Goal: Task Accomplishment & Management: Complete application form

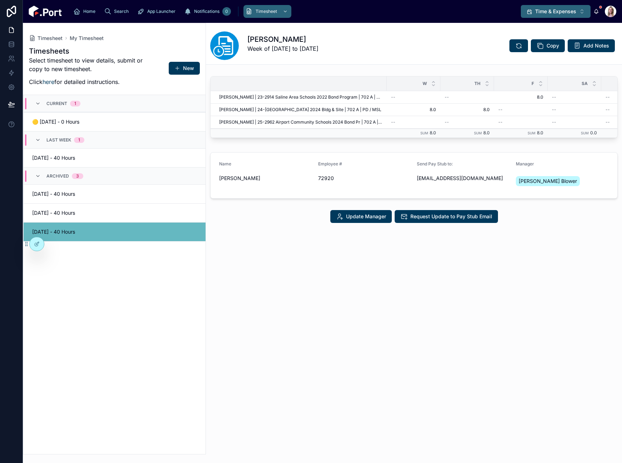
click at [583, 16] on button "Time & Expenses Alt 12" at bounding box center [556, 11] width 70 height 13
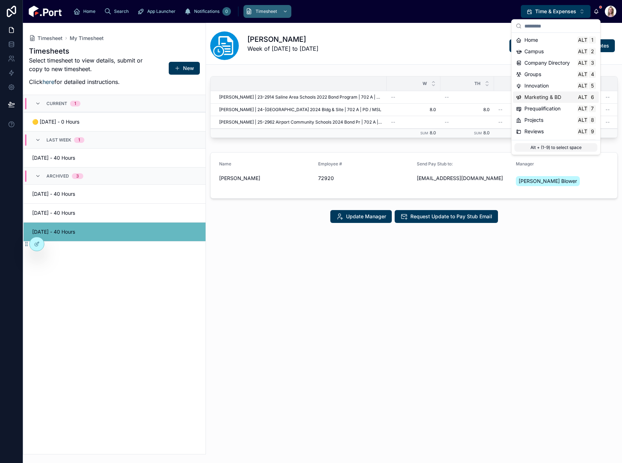
scroll to position [33, 0]
click at [543, 123] on span "Technology" at bounding box center [537, 121] width 27 height 7
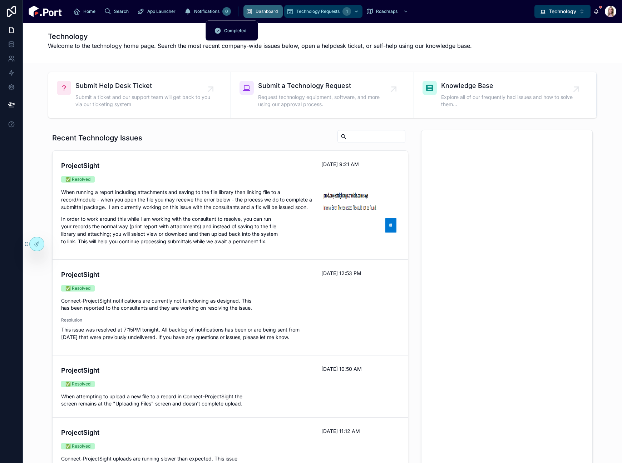
click at [296, 10] on span "Technology Requests" at bounding box center [317, 12] width 43 height 6
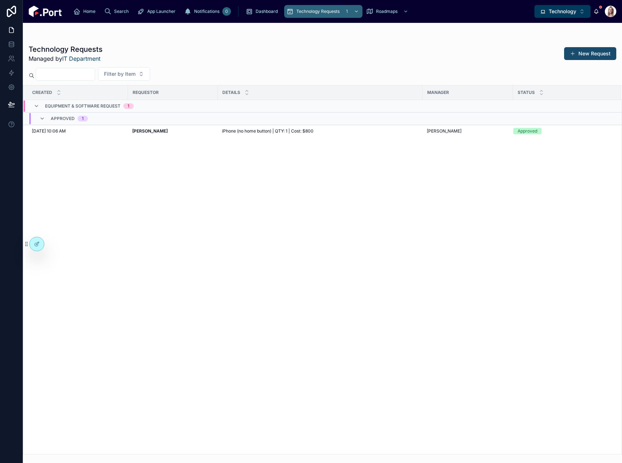
click at [592, 50] on button "New Request" at bounding box center [590, 53] width 52 height 13
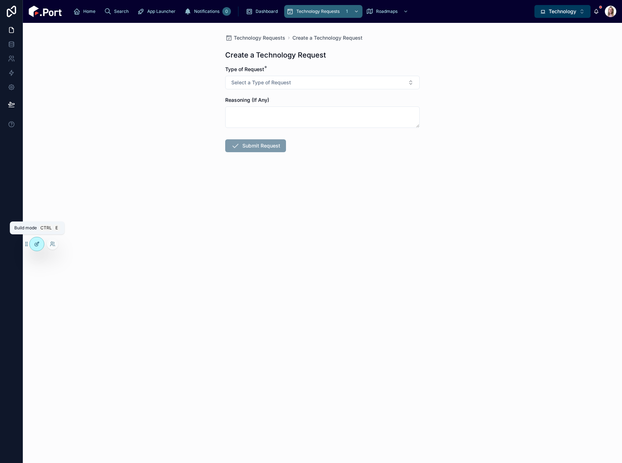
click at [34, 245] on icon at bounding box center [37, 244] width 6 height 6
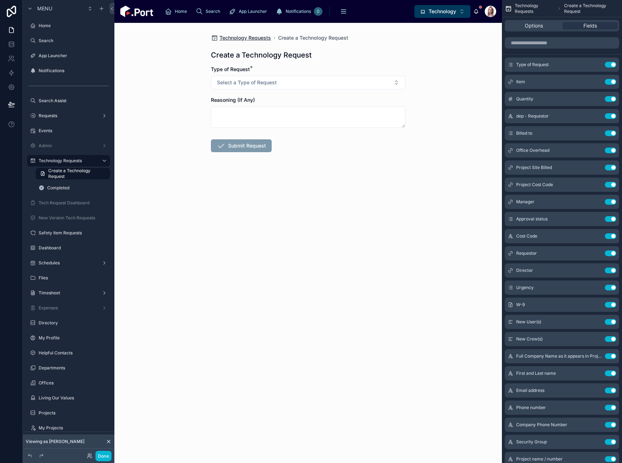
click at [238, 36] on span "Technology Requests" at bounding box center [244, 37] width 51 height 7
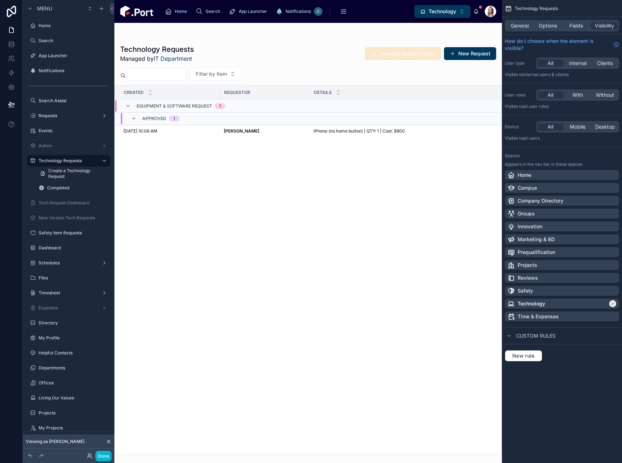
click at [225, 225] on div "Created Requestor Details Manager Status Equipment & Software Request 1 Approve…" at bounding box center [308, 269] width 387 height 369
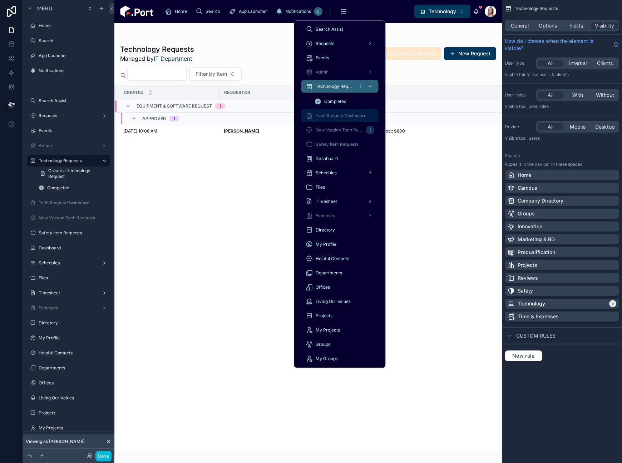
click at [331, 115] on span "Tech Request Dashboard" at bounding box center [340, 116] width 51 height 6
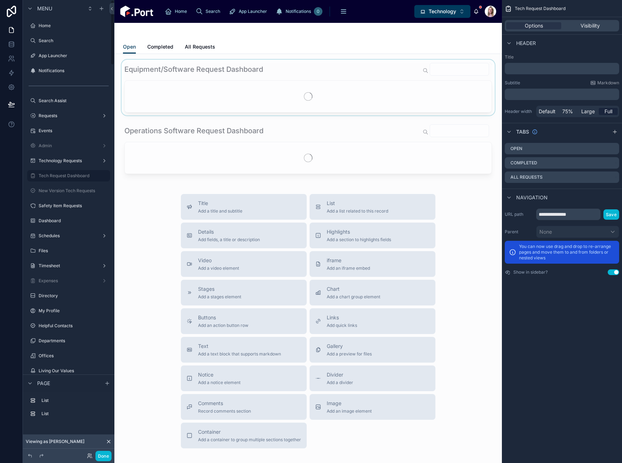
click at [286, 71] on div at bounding box center [308, 88] width 376 height 56
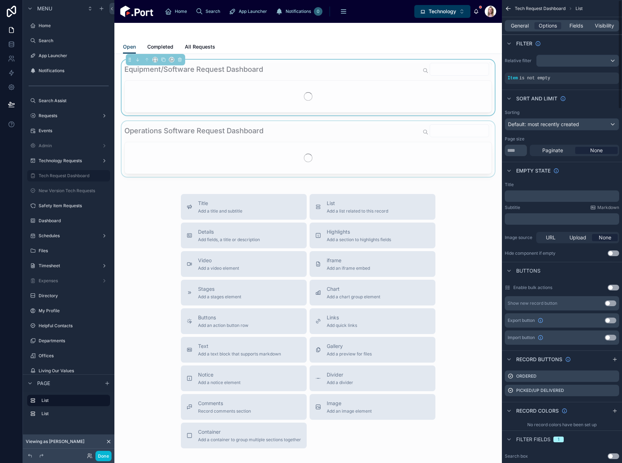
click at [337, 134] on div at bounding box center [308, 149] width 376 height 56
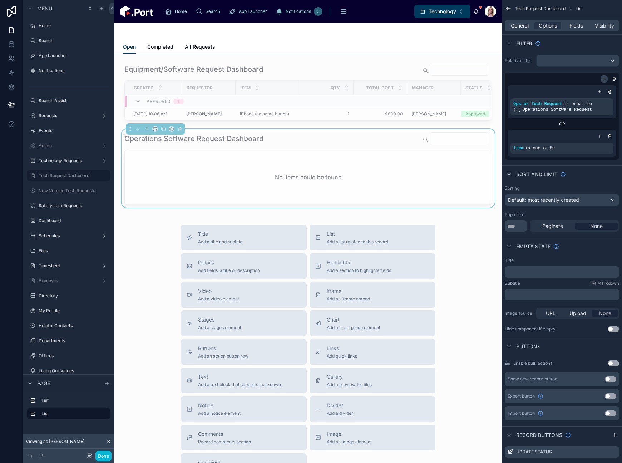
click at [602, 77] on icon "scrollable content" at bounding box center [604, 79] width 4 height 4
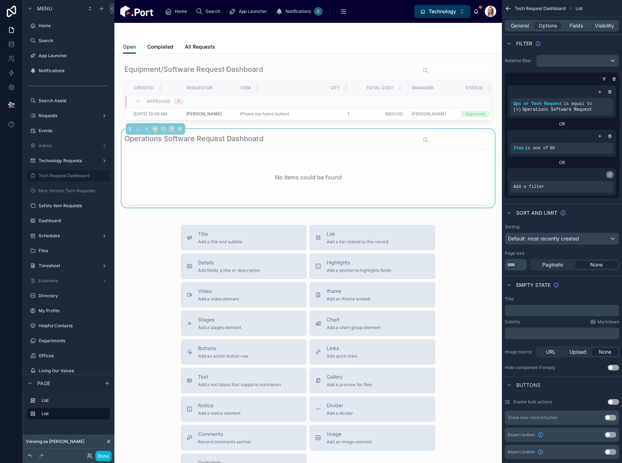
click at [609, 177] on icon "scrollable content" at bounding box center [609, 175] width 4 height 4
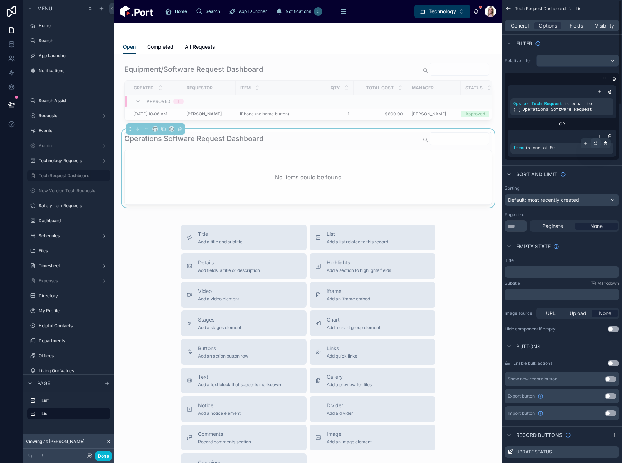
click at [595, 142] on icon "scrollable content" at bounding box center [595, 143] width 4 height 4
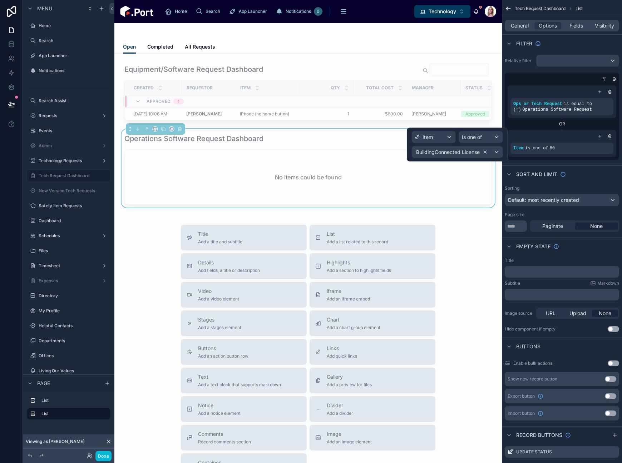
click at [483, 150] on icon at bounding box center [484, 152] width 5 height 5
click at [462, 153] on div "Some value" at bounding box center [457, 151] width 91 height 11
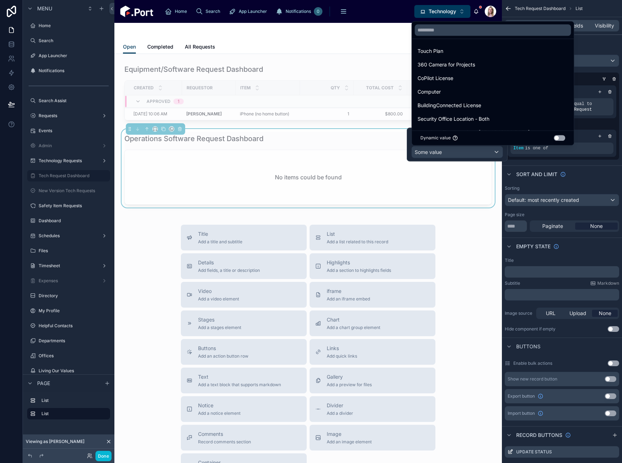
click at [459, 48] on div "Touch Plan" at bounding box center [492, 51] width 150 height 9
click at [467, 153] on div "Some value" at bounding box center [457, 151] width 91 height 11
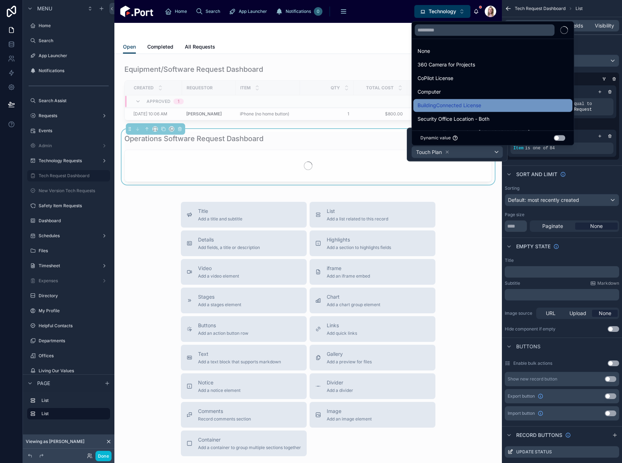
click at [481, 101] on span "BuildingConnected License" at bounding box center [449, 105] width 64 height 9
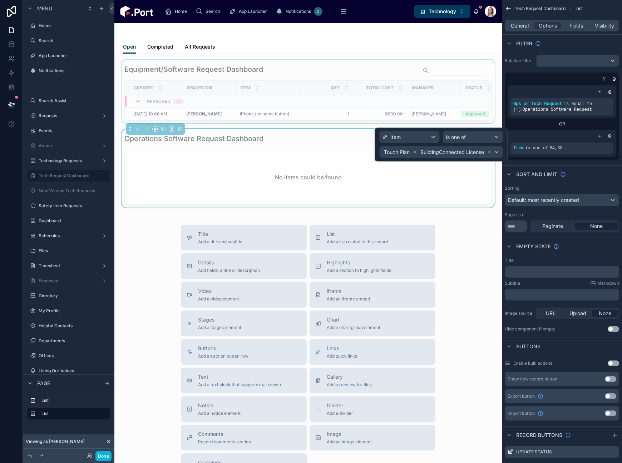
click at [399, 81] on div "Total Cost" at bounding box center [380, 88] width 53 height 14
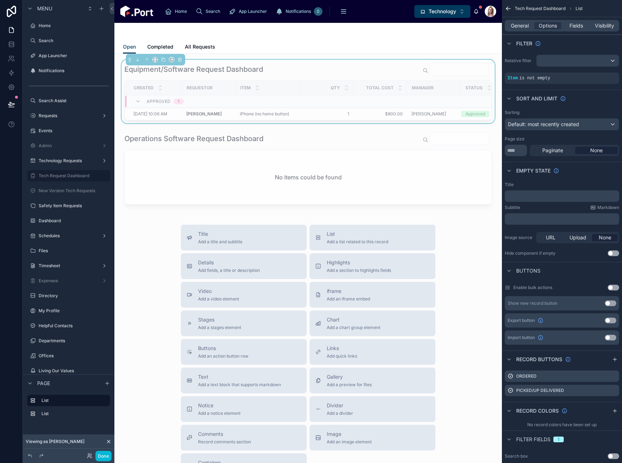
click at [106, 440] on icon at bounding box center [109, 442] width 6 height 6
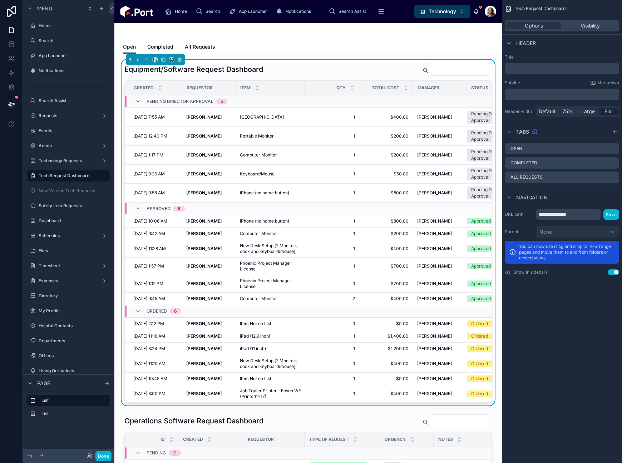
click at [307, 71] on div "Equipment/Software Request Dashboard" at bounding box center [307, 70] width 367 height 14
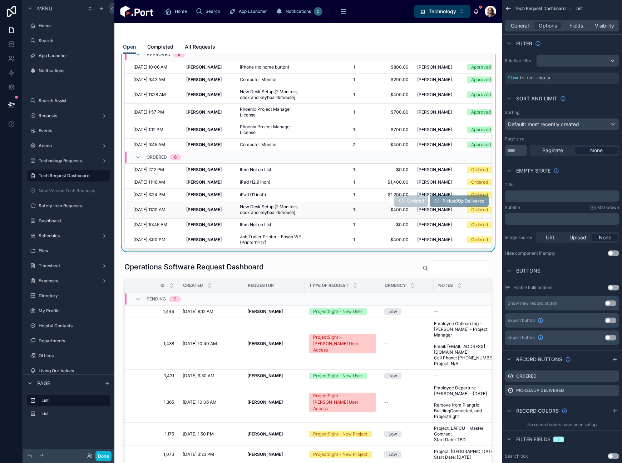
scroll to position [179, 0]
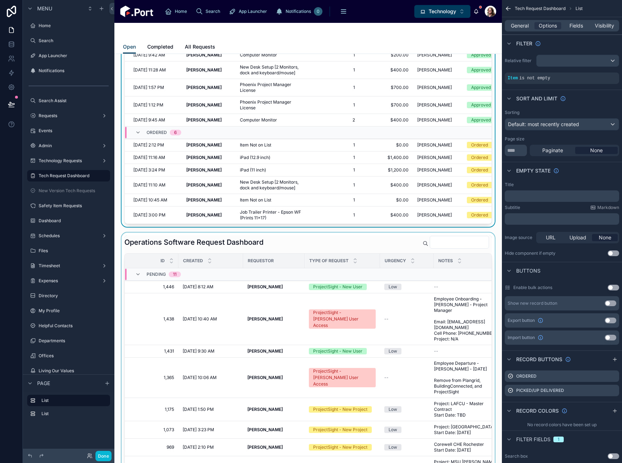
click at [306, 248] on div at bounding box center [308, 419] width 376 height 372
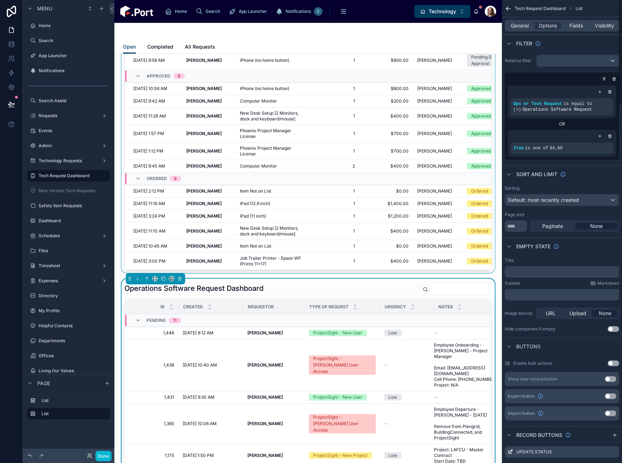
scroll to position [0, 0]
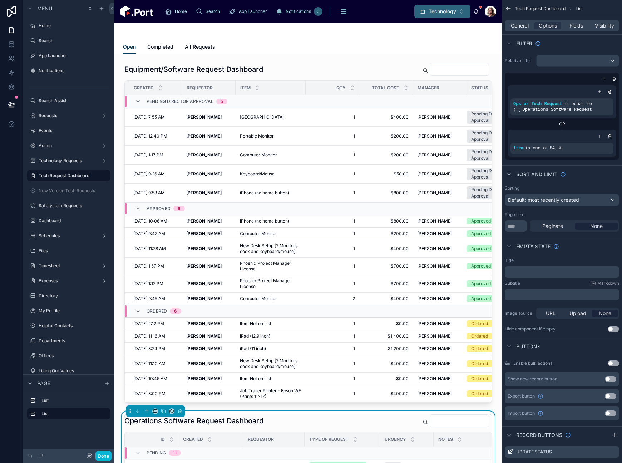
click at [439, 13] on span "Technology" at bounding box center [442, 11] width 28 height 7
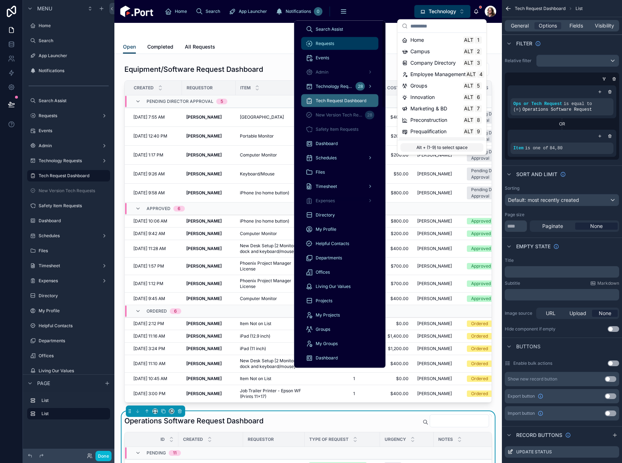
click at [339, 46] on div "Requests" at bounding box center [339, 43] width 69 height 11
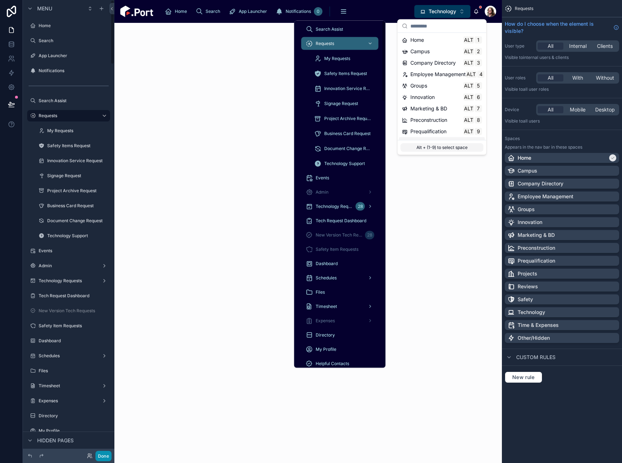
click at [100, 456] on button "Done" at bounding box center [103, 456] width 16 height 10
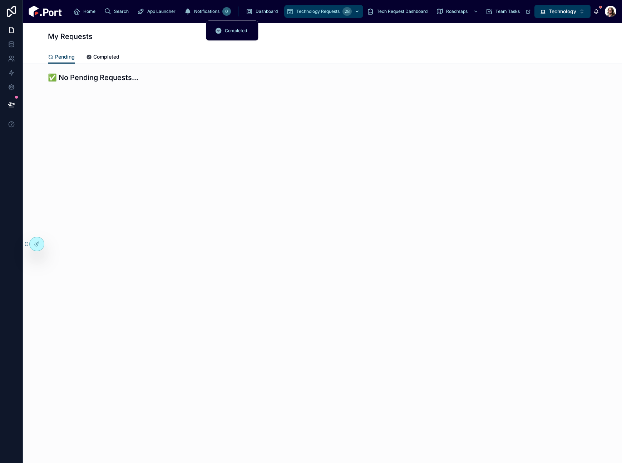
click at [296, 9] on span "Technology Requests" at bounding box center [317, 12] width 43 height 6
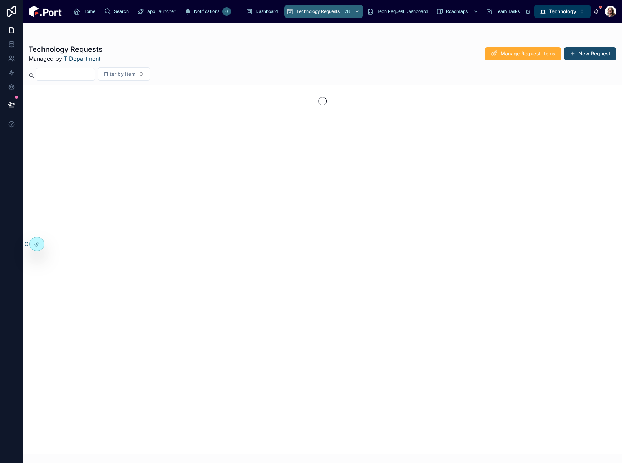
click at [602, 53] on button "New Request" at bounding box center [590, 53] width 52 height 13
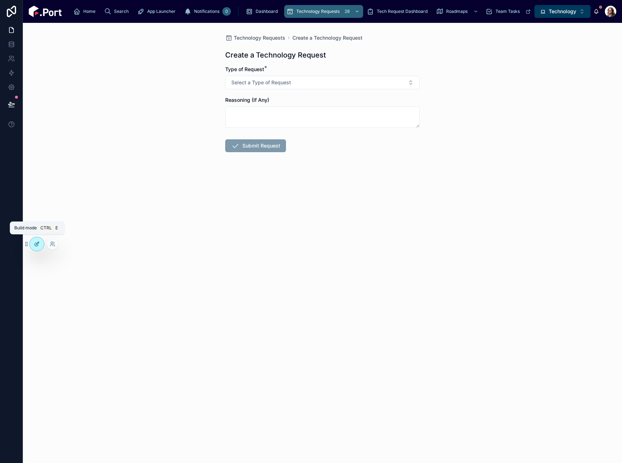
click at [34, 243] on icon at bounding box center [37, 244] width 6 height 6
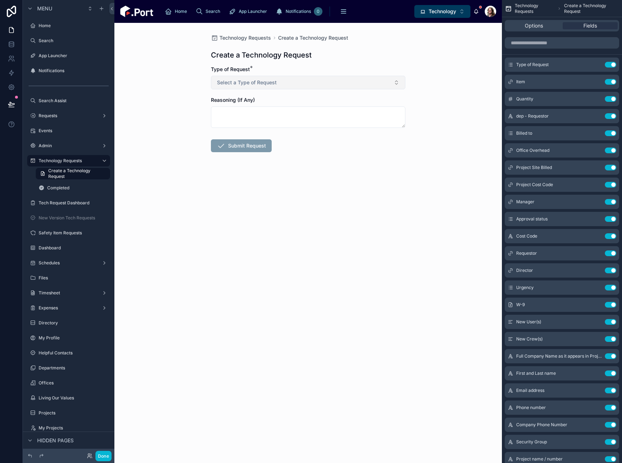
click at [319, 80] on button "Select a Type of Request" at bounding box center [308, 83] width 194 height 14
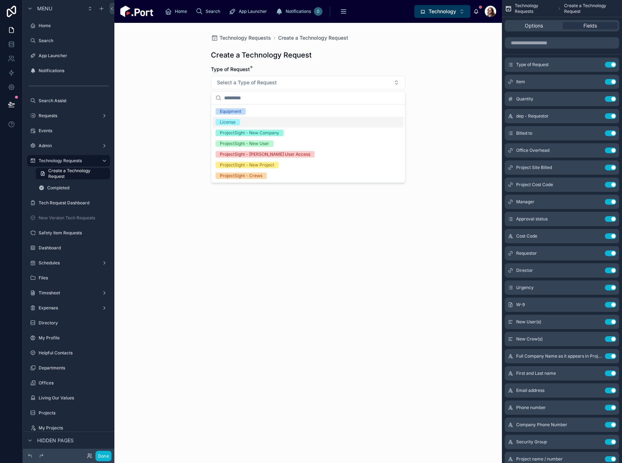
click at [289, 117] on div "License" at bounding box center [308, 122] width 191 height 11
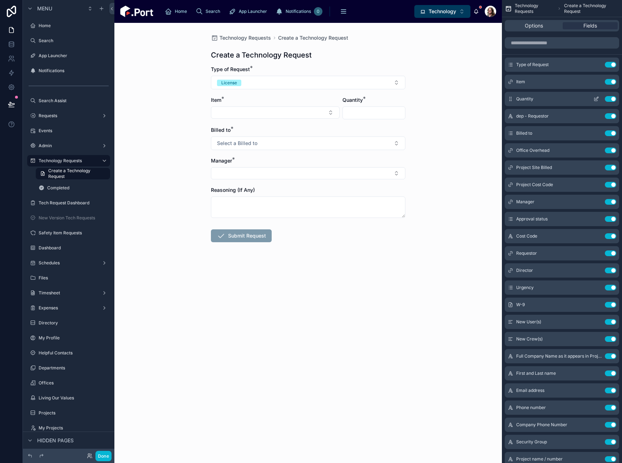
click at [596, 100] on icon "scrollable content" at bounding box center [596, 99] width 6 height 6
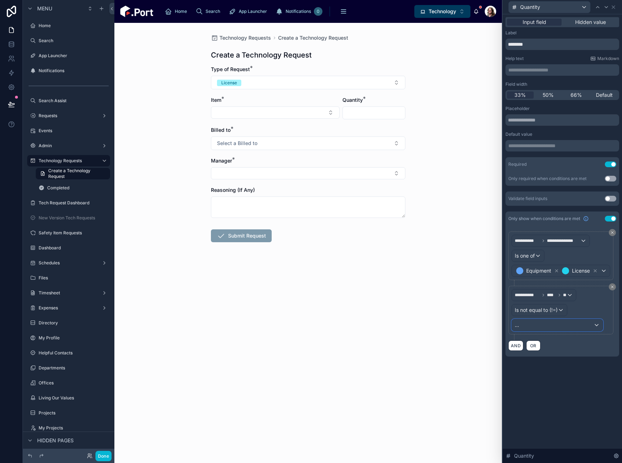
click at [568, 327] on div "..." at bounding box center [557, 324] width 91 height 11
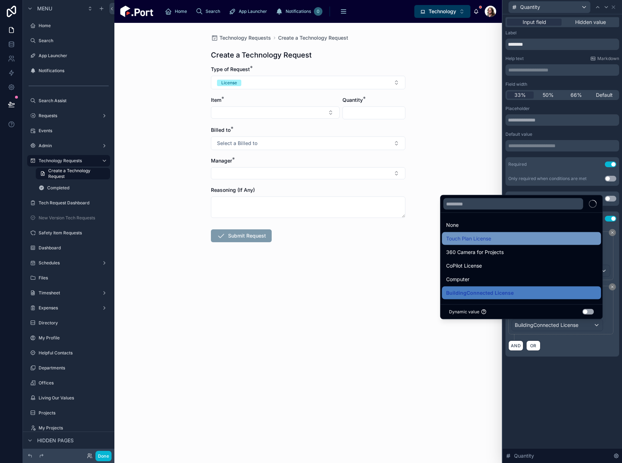
click at [486, 236] on div "Touch Plan License" at bounding box center [521, 238] width 150 height 9
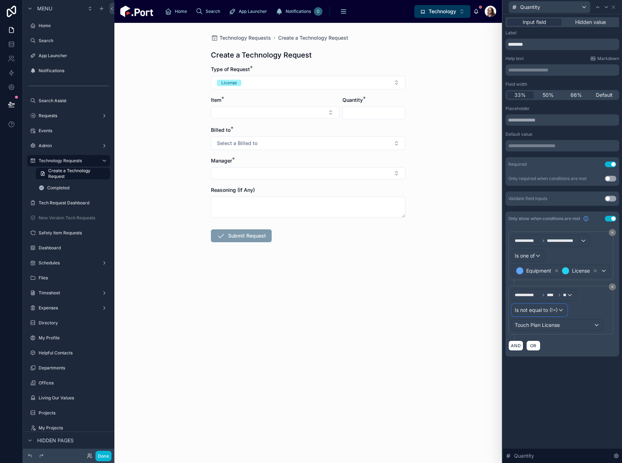
click at [556, 312] on span "Is not equal to (!=)" at bounding box center [536, 310] width 43 height 7
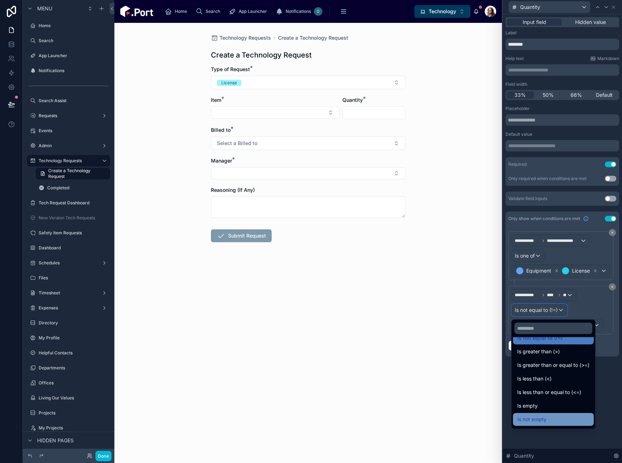
scroll to position [50, 0]
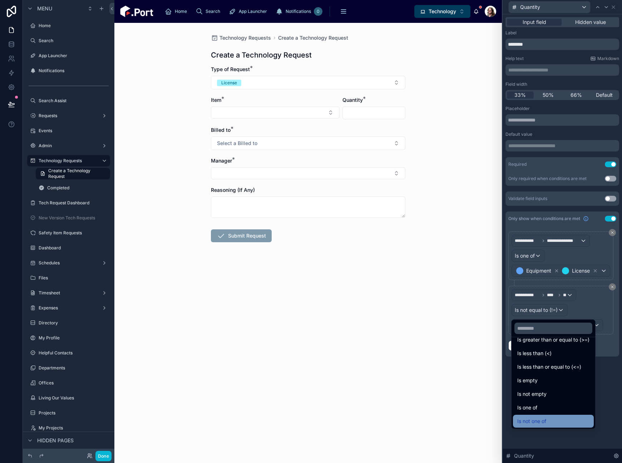
click at [554, 417] on div "Is not one of" at bounding box center [553, 421] width 72 height 9
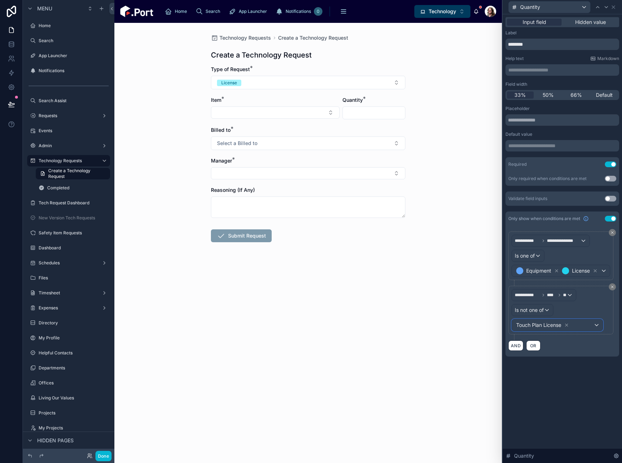
click at [578, 326] on div "Touch Plan License" at bounding box center [557, 324] width 91 height 11
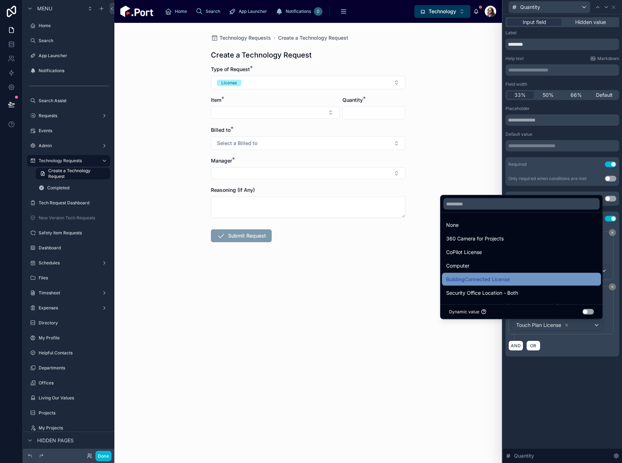
click at [519, 279] on div "BuildingConnected License" at bounding box center [521, 279] width 150 height 9
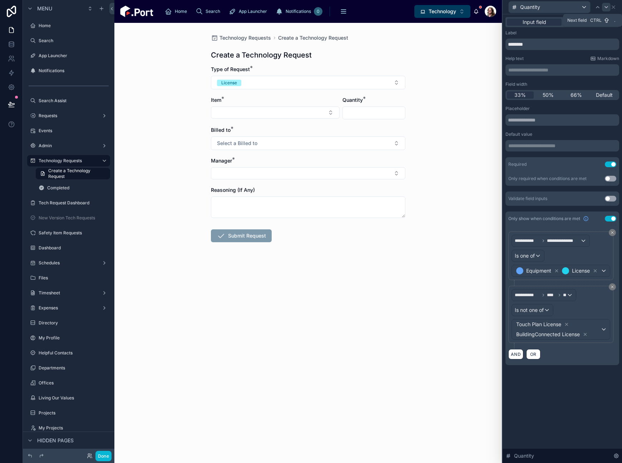
click at [605, 6] on icon at bounding box center [606, 6] width 3 height 1
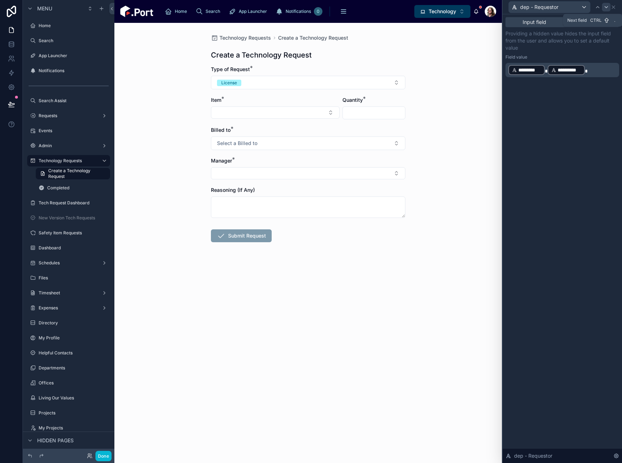
click at [605, 5] on icon at bounding box center [606, 7] width 6 height 6
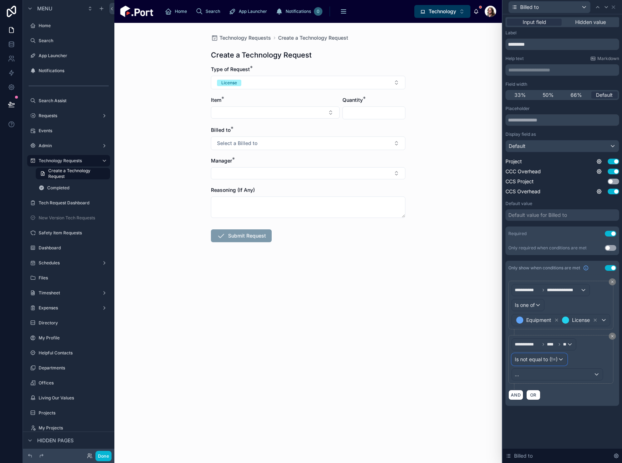
click at [556, 359] on span "Is not equal to (!=)" at bounding box center [536, 359] width 43 height 7
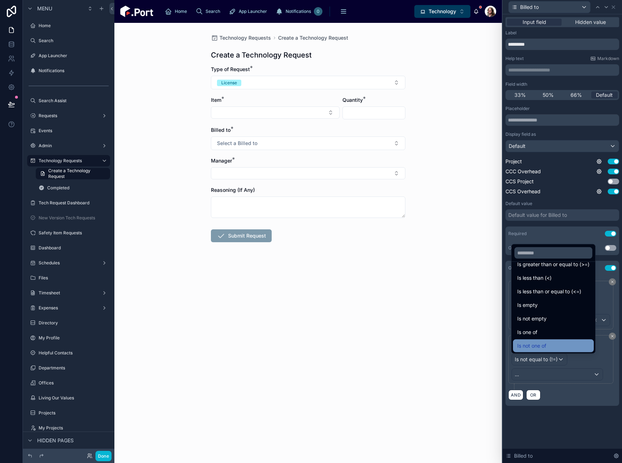
click at [552, 344] on div "Is not one of" at bounding box center [553, 346] width 72 height 9
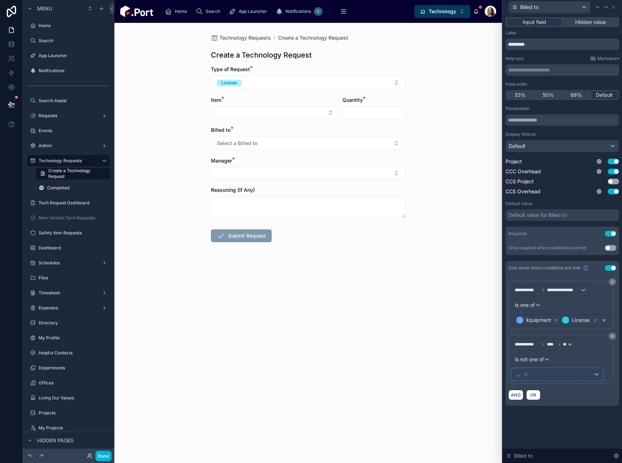
click at [564, 377] on div "..." at bounding box center [557, 374] width 91 height 11
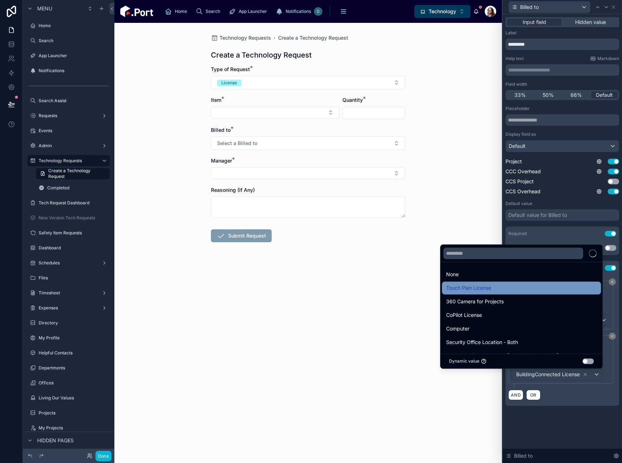
click at [483, 289] on span "Touch Plan License" at bounding box center [468, 288] width 45 height 9
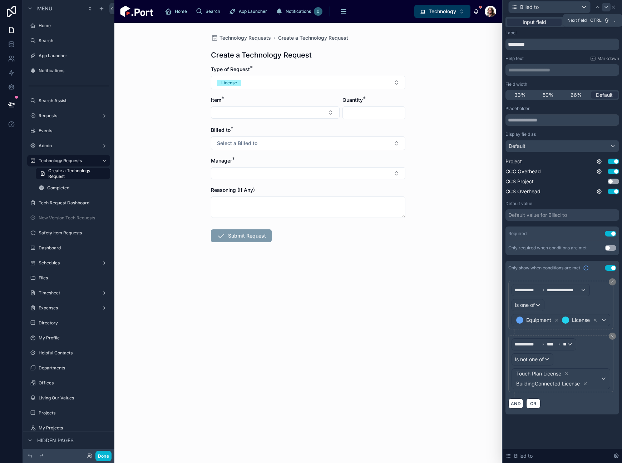
click at [605, 8] on icon at bounding box center [606, 7] width 6 height 6
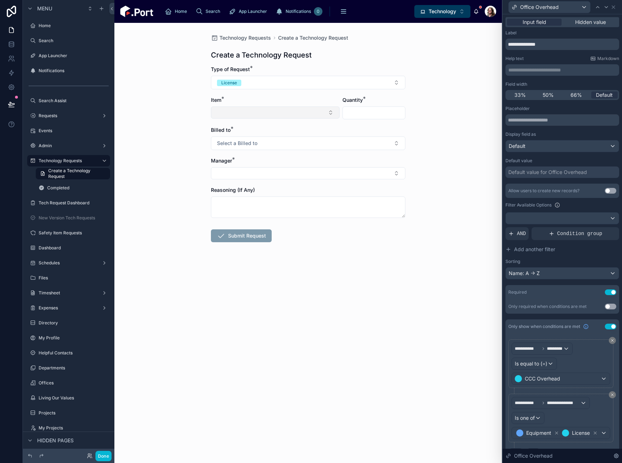
click at [279, 114] on button "Select Button" at bounding box center [275, 112] width 129 height 12
type input "***"
click at [252, 142] on span "Touch Plan License" at bounding box center [237, 141] width 45 height 7
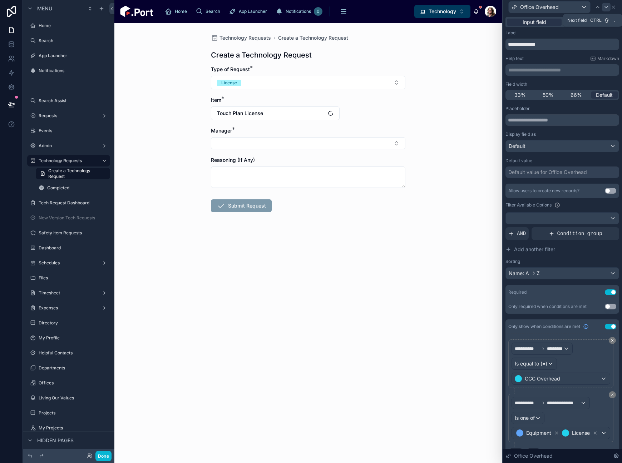
click at [604, 10] on div at bounding box center [606, 7] width 9 height 9
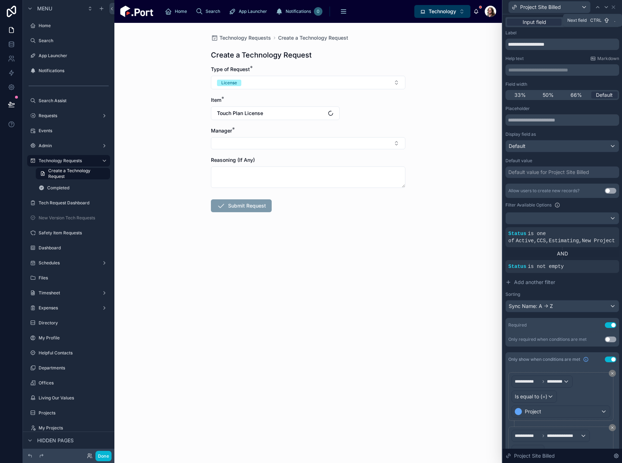
click at [604, 10] on div at bounding box center [606, 7] width 9 height 9
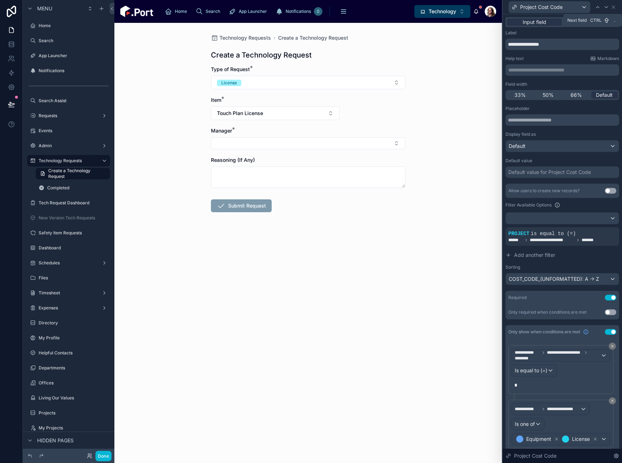
click at [604, 10] on div at bounding box center [606, 7] width 9 height 9
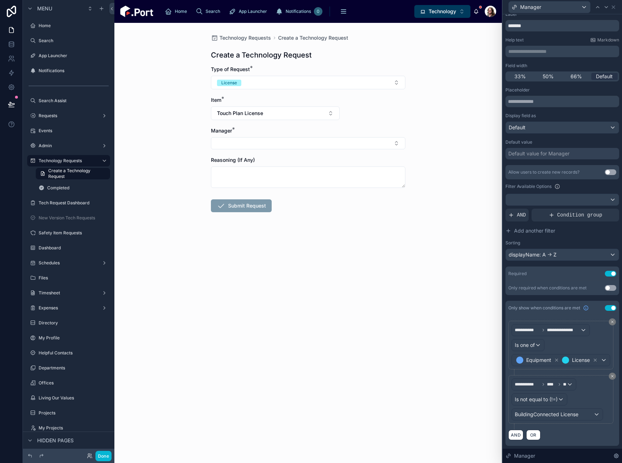
scroll to position [29, 0]
click at [561, 399] on div "Is not equal to (!=)" at bounding box center [539, 399] width 55 height 11
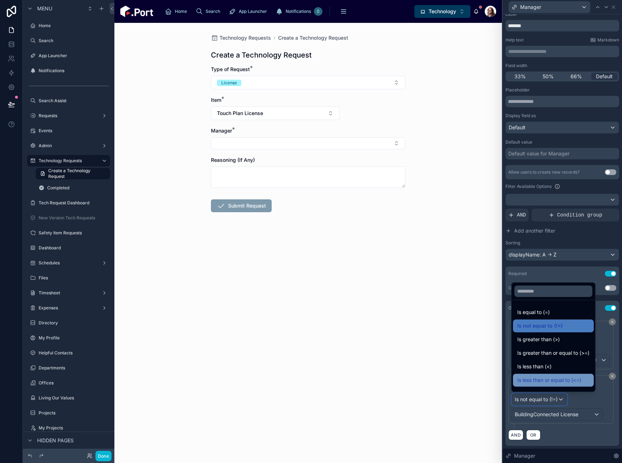
scroll to position [50, 0]
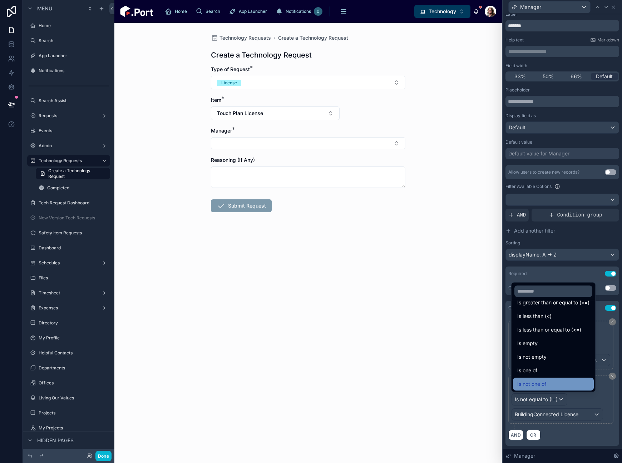
click at [558, 381] on div "Is not one of" at bounding box center [553, 384] width 72 height 9
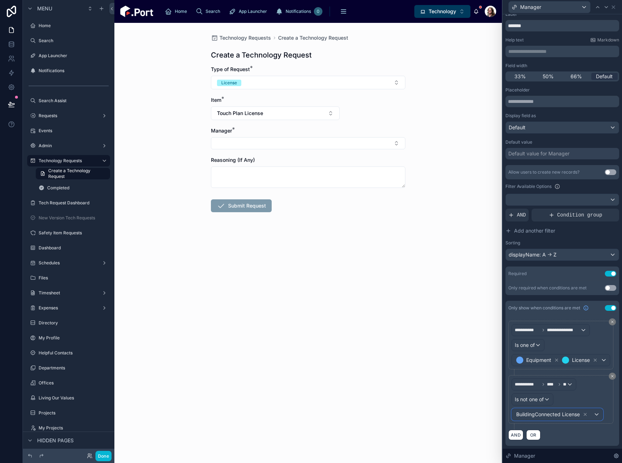
click at [588, 418] on span "BuildingConnected License" at bounding box center [552, 414] width 74 height 10
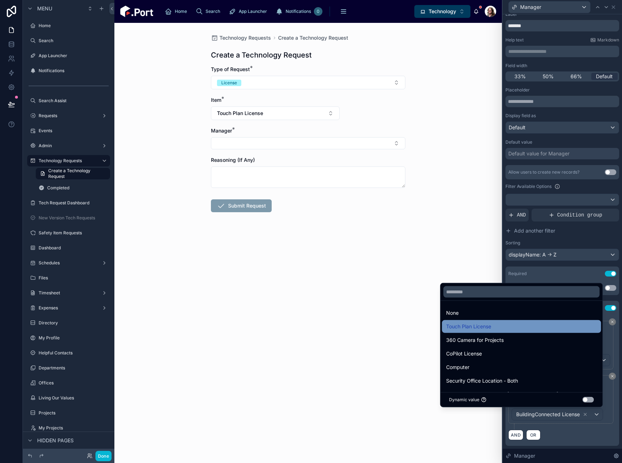
click at [477, 331] on div "Touch Plan License" at bounding box center [521, 326] width 159 height 13
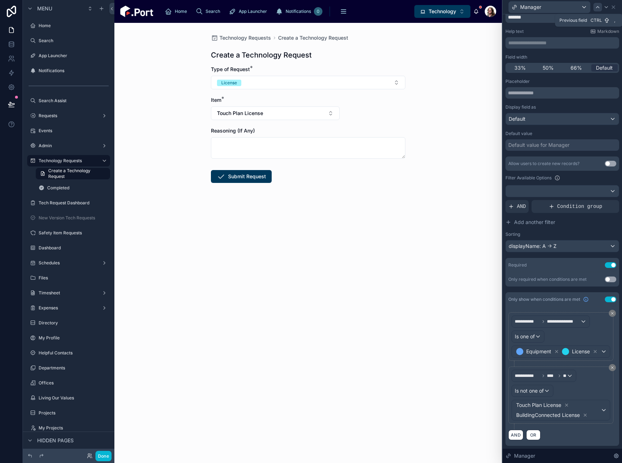
click at [598, 6] on icon at bounding box center [597, 6] width 3 height 1
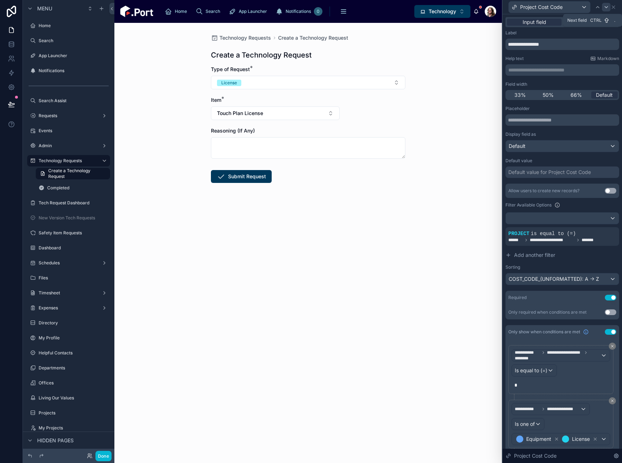
click at [605, 7] on icon at bounding box center [606, 6] width 3 height 1
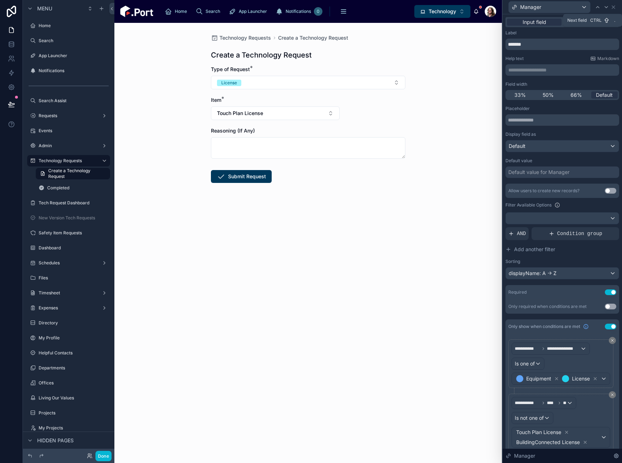
click at [605, 7] on icon at bounding box center [606, 6] width 3 height 1
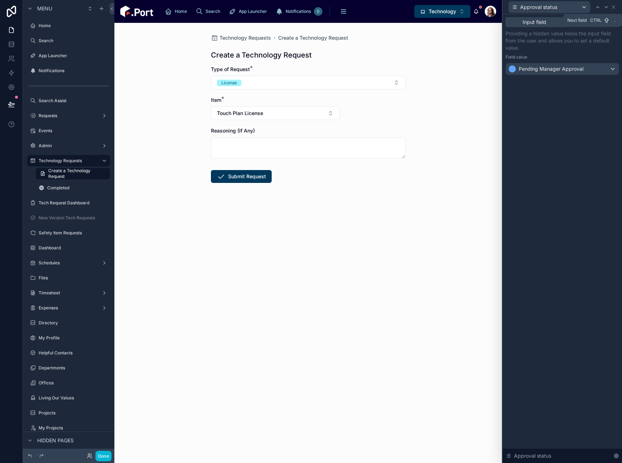
click at [605, 7] on icon at bounding box center [606, 6] width 3 height 1
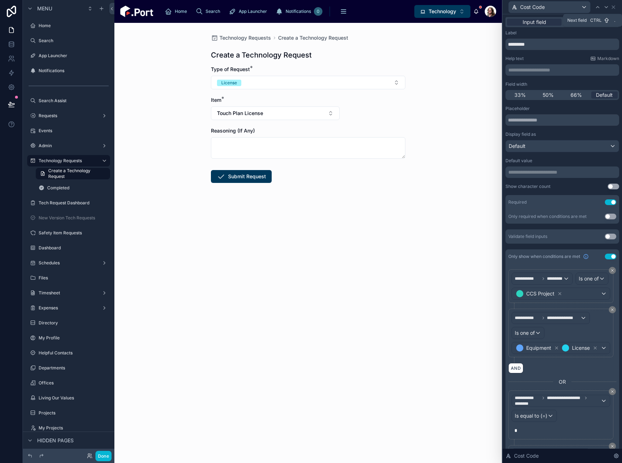
click at [605, 7] on icon at bounding box center [606, 6] width 3 height 1
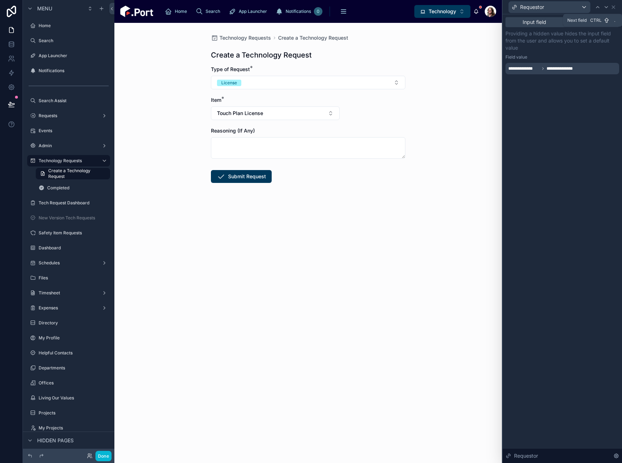
click at [605, 7] on icon at bounding box center [606, 6] width 3 height 1
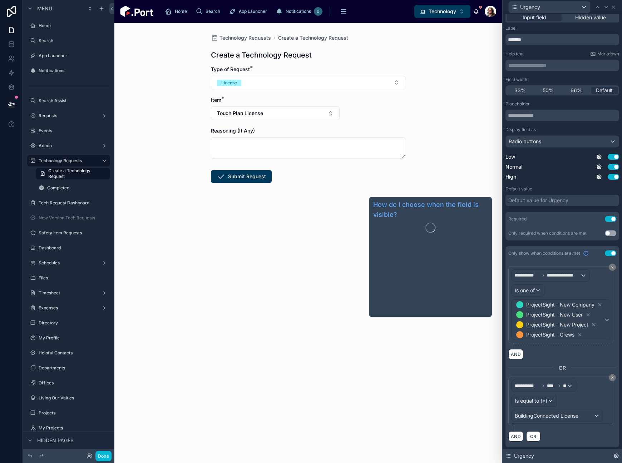
scroll to position [8, 0]
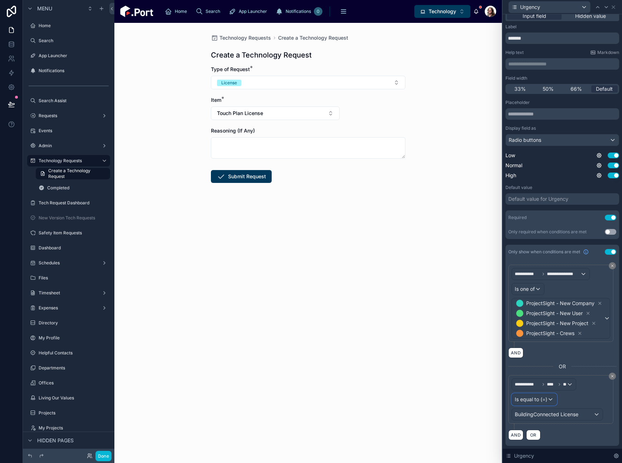
click at [547, 399] on div "Is equal to (=)" at bounding box center [534, 399] width 45 height 11
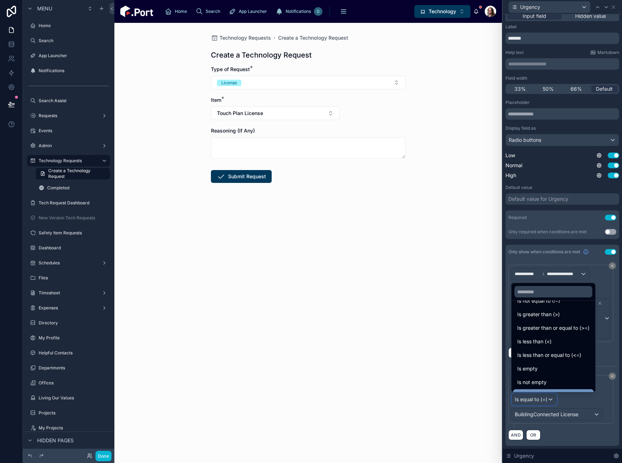
scroll to position [50, 0]
drag, startPoint x: 544, startPoint y: 370, endPoint x: 589, endPoint y: 419, distance: 66.5
click at [544, 369] on div "Is one of" at bounding box center [553, 371] width 72 height 9
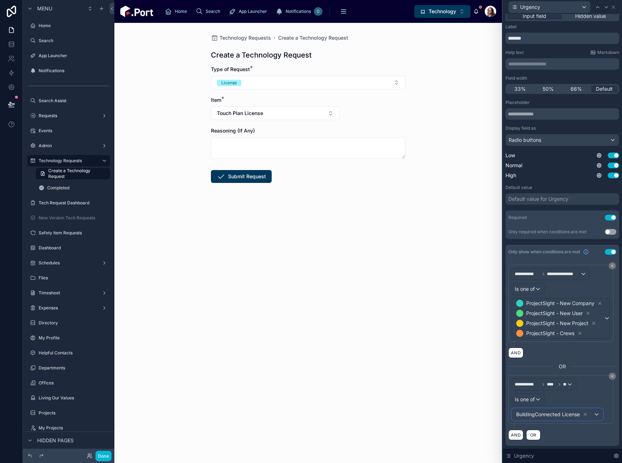
click at [589, 417] on span "BuildingConnected License" at bounding box center [552, 414] width 74 height 10
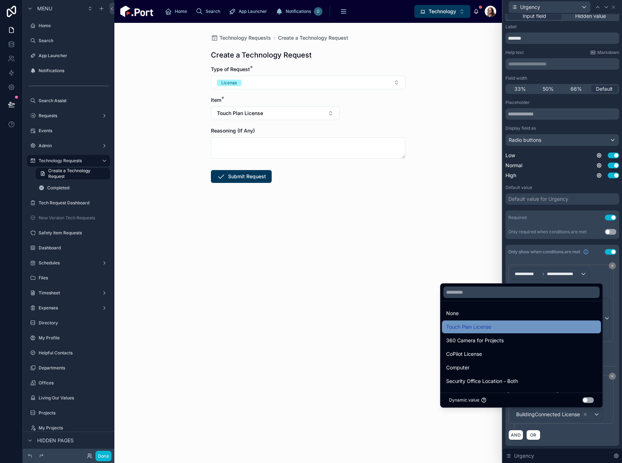
click at [483, 330] on span "Touch Plan License" at bounding box center [468, 327] width 45 height 9
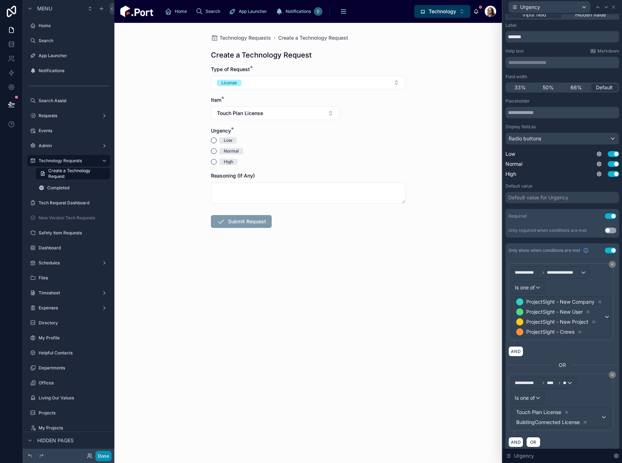
click at [102, 459] on button "Done" at bounding box center [103, 456] width 16 height 10
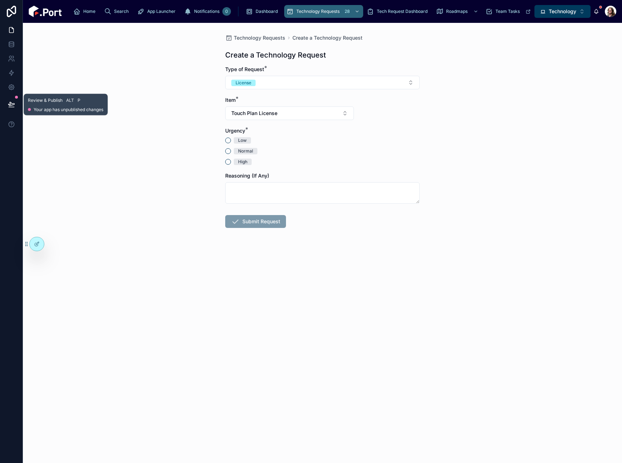
click at [13, 104] on icon at bounding box center [11, 104] width 6 height 4
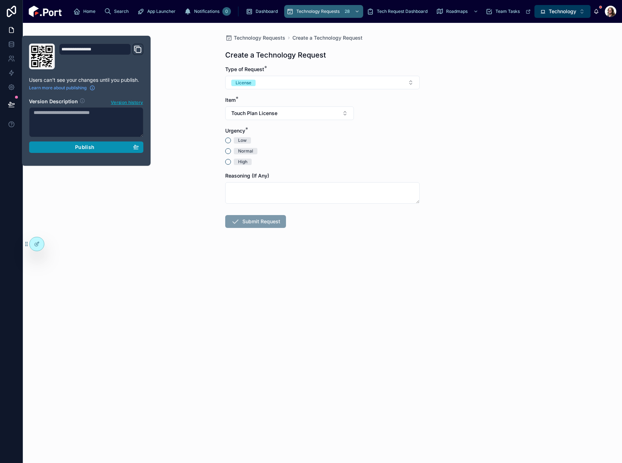
click at [84, 146] on span "Publish" at bounding box center [84, 147] width 19 height 6
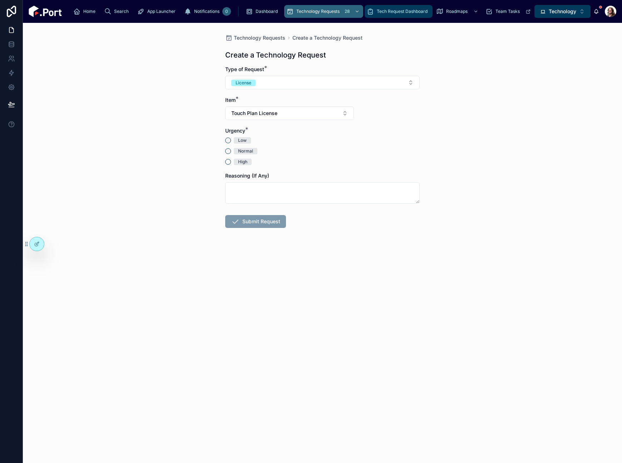
click at [377, 12] on span "Tech Request Dashboard" at bounding box center [402, 12] width 51 height 6
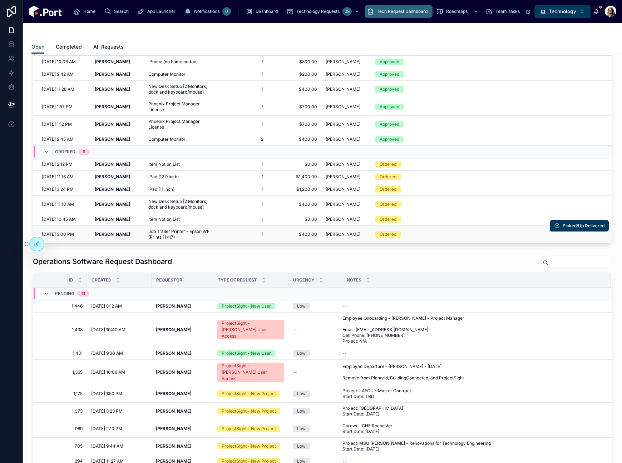
scroll to position [94, 0]
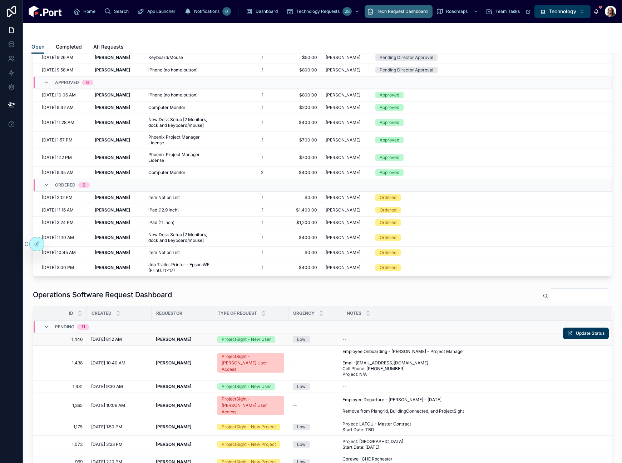
click at [171, 340] on strong "[PERSON_NAME]" at bounding box center [173, 339] width 35 height 5
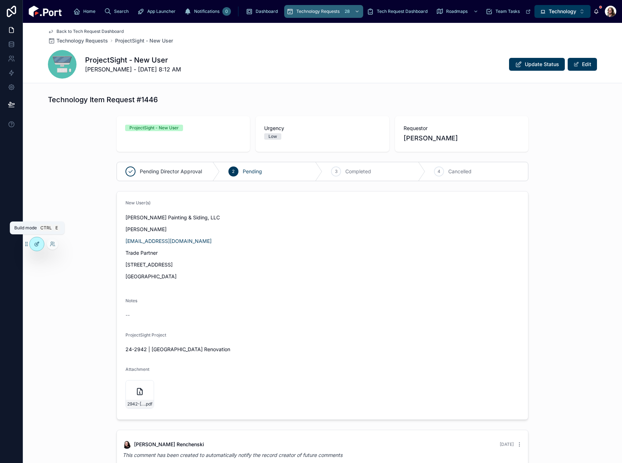
click at [35, 243] on icon at bounding box center [36, 244] width 3 height 3
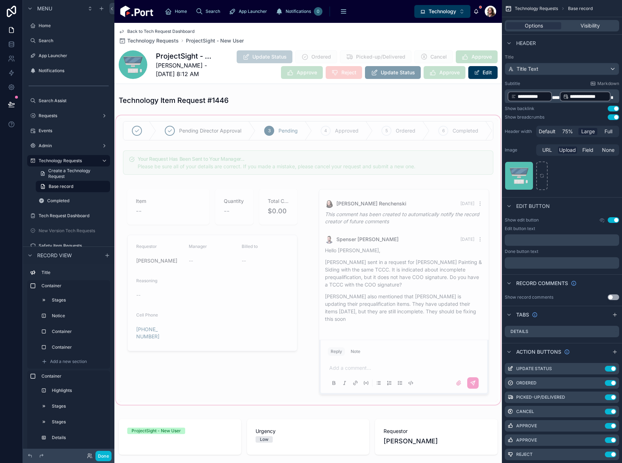
click at [367, 133] on div at bounding box center [307, 260] width 387 height 292
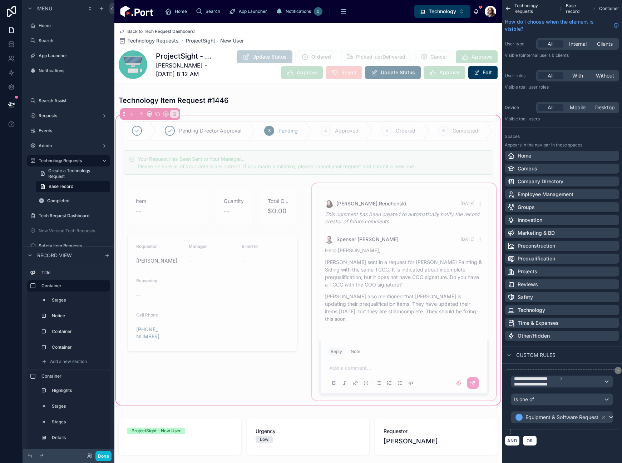
scroll to position [179, 0]
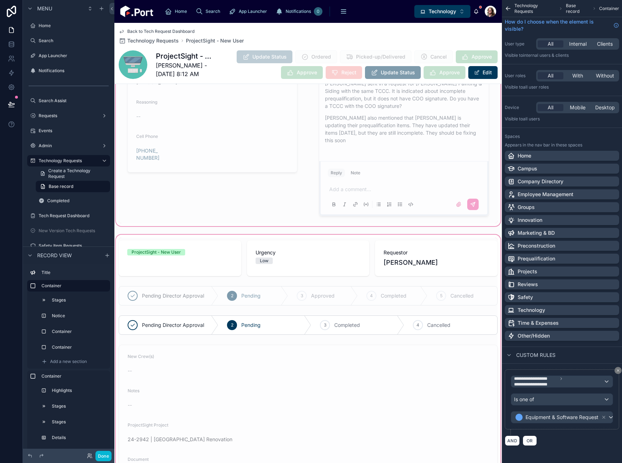
click at [295, 173] on div at bounding box center [212, 113] width 187 height 220
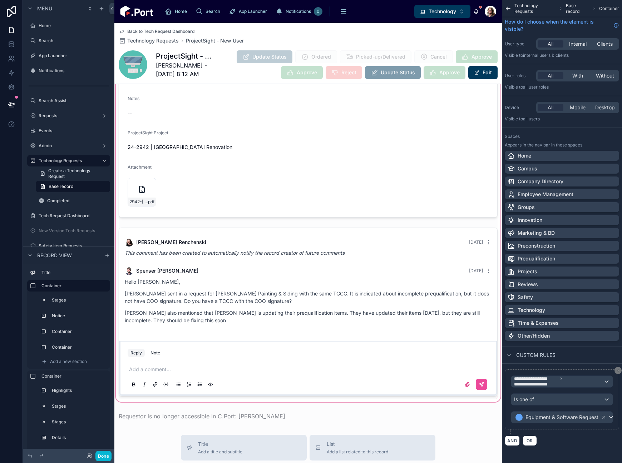
scroll to position [1117, 0]
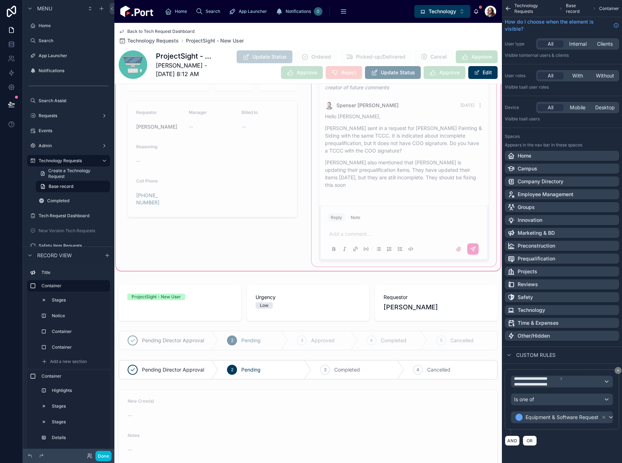
scroll to position [0, 0]
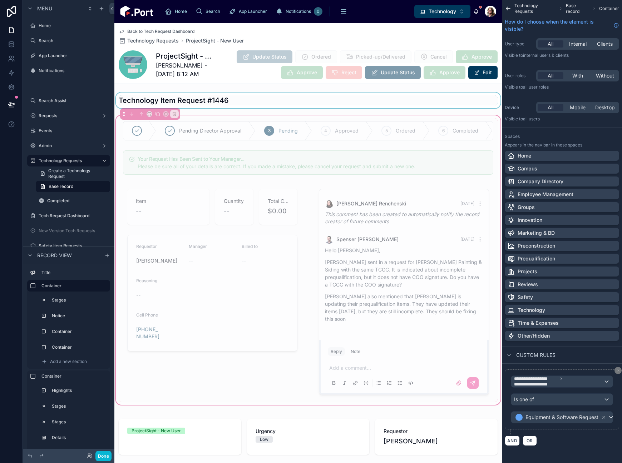
click at [297, 97] on div at bounding box center [307, 101] width 387 height 16
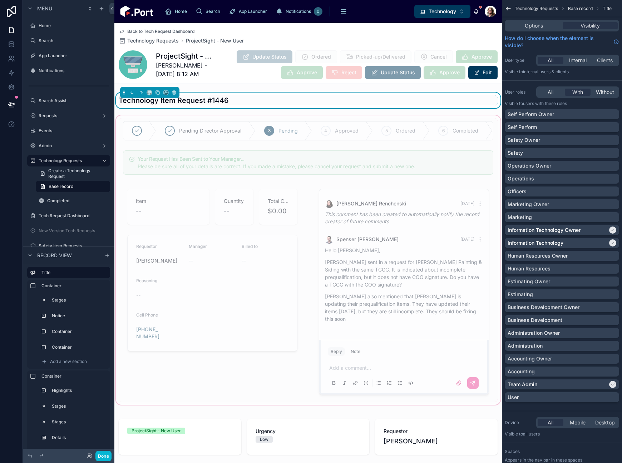
click at [313, 161] on div at bounding box center [307, 260] width 387 height 292
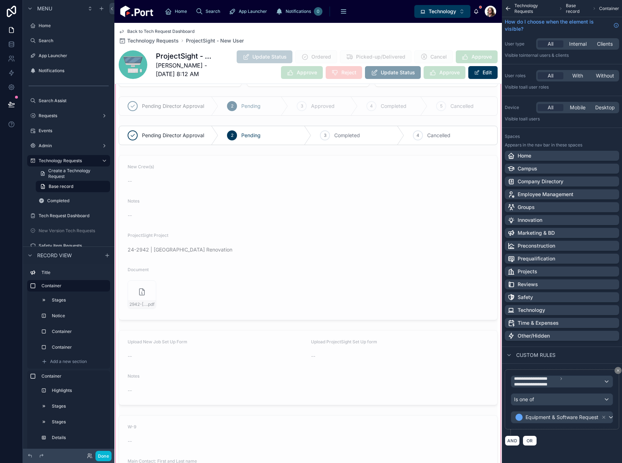
scroll to position [357, 0]
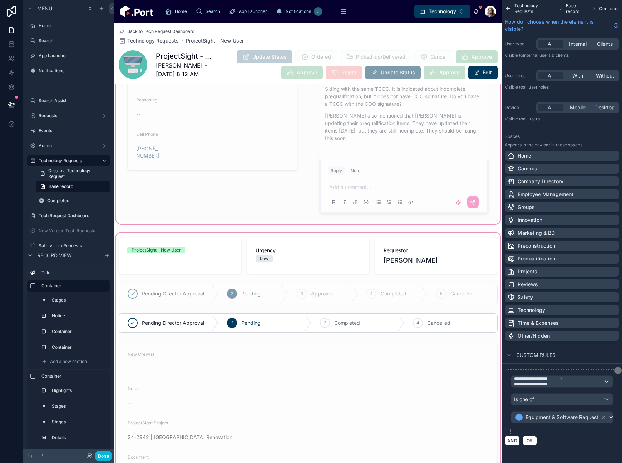
scroll to position [179, 0]
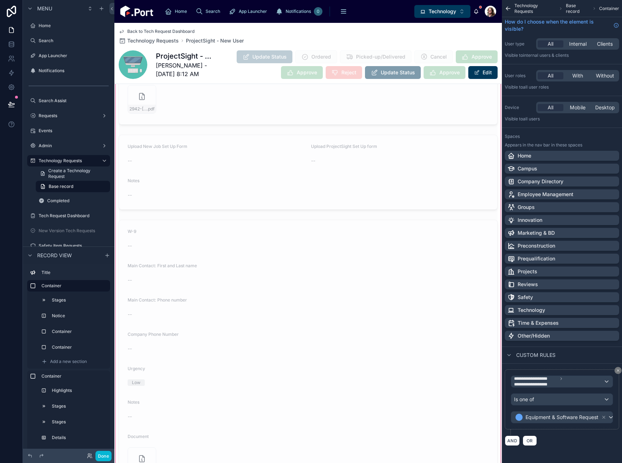
click at [435, 221] on div at bounding box center [307, 379] width 387 height 1063
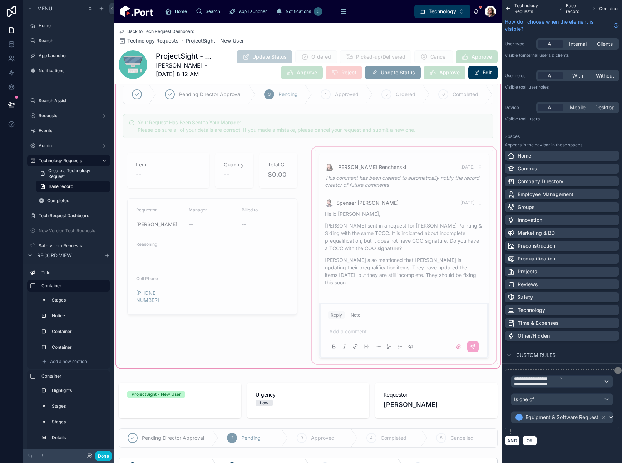
scroll to position [0, 0]
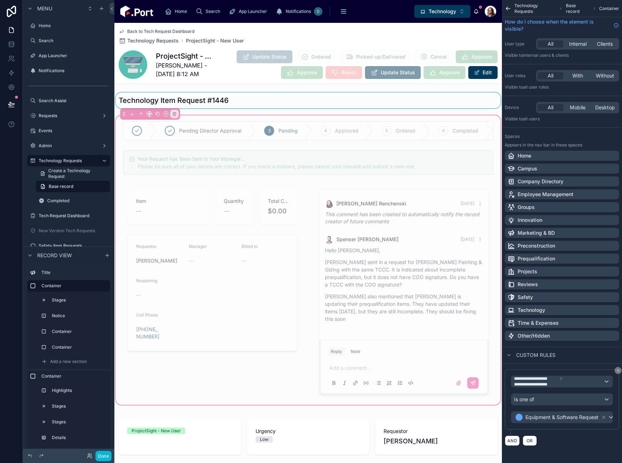
click at [393, 103] on div at bounding box center [307, 101] width 387 height 16
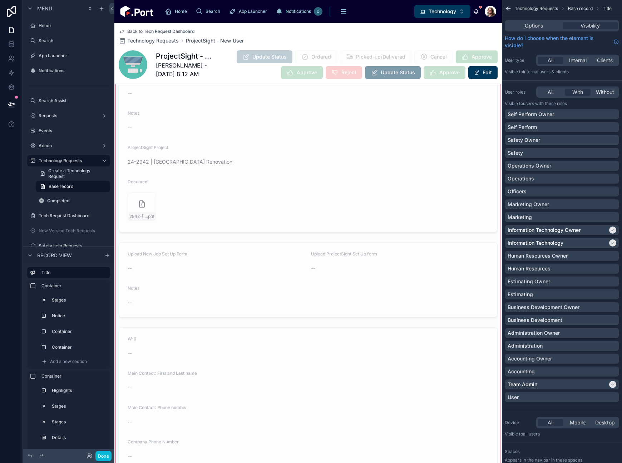
scroll to position [581, 0]
click at [384, 255] on div at bounding box center [307, 362] width 387 height 1063
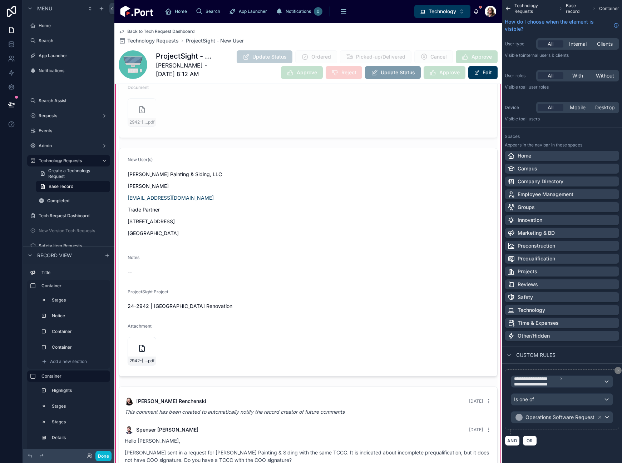
scroll to position [849, 0]
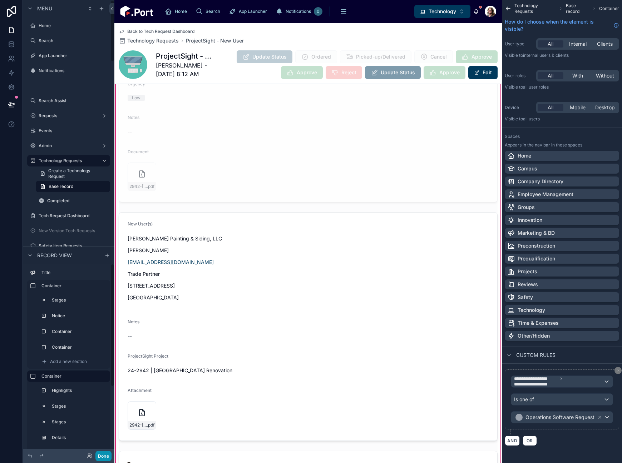
click at [105, 454] on button "Done" at bounding box center [103, 456] width 16 height 10
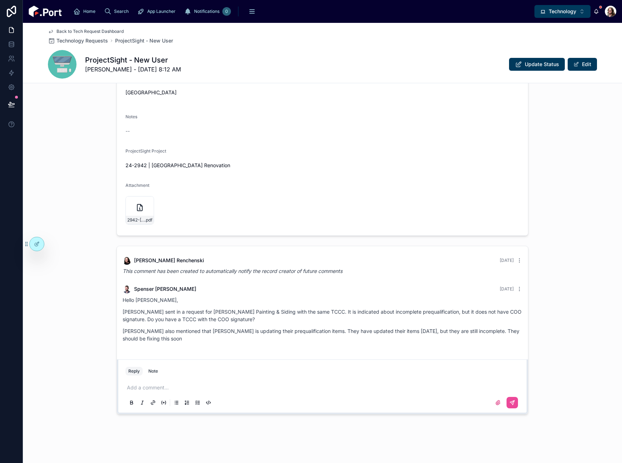
scroll to position [184, 0]
